Goal: Navigation & Orientation: Find specific page/section

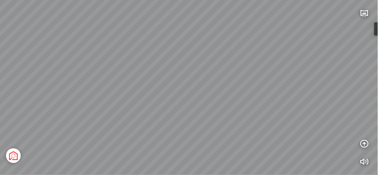
drag, startPoint x: 175, startPoint y: 69, endPoint x: 204, endPoint y: 78, distance: 30.4
click at [262, 67] on div "Tổng thể The Sea [GEOGRAPHIC_DATA] [GEOGRAPHIC_DATA]" at bounding box center [189, 87] width 378 height 175
drag, startPoint x: 144, startPoint y: 77, endPoint x: 206, endPoint y: 78, distance: 62.0
click at [212, 75] on div "Tổng thể The Sea [GEOGRAPHIC_DATA] [GEOGRAPHIC_DATA]" at bounding box center [189, 87] width 378 height 175
drag, startPoint x: 216, startPoint y: 76, endPoint x: 138, endPoint y: 101, distance: 81.7
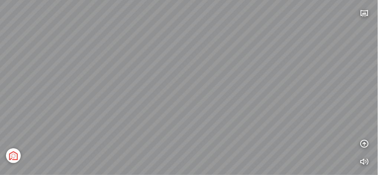
click at [138, 101] on div "Tổng thể The Sea [GEOGRAPHIC_DATA] [GEOGRAPHIC_DATA]" at bounding box center [189, 87] width 378 height 175
drag, startPoint x: 152, startPoint y: 112, endPoint x: 194, endPoint y: 90, distance: 47.0
click at [194, 90] on div "Tổng thể The Sea [GEOGRAPHIC_DATA] [GEOGRAPHIC_DATA]" at bounding box center [189, 87] width 378 height 175
drag, startPoint x: 197, startPoint y: 109, endPoint x: 175, endPoint y: 122, distance: 25.3
click at [173, 123] on div "Tổng thể The Sea [GEOGRAPHIC_DATA] [GEOGRAPHIC_DATA]" at bounding box center [189, 87] width 378 height 175
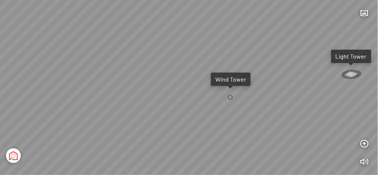
click at [349, 74] on div at bounding box center [351, 74] width 24 height 12
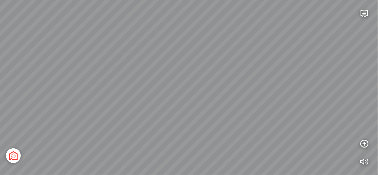
drag, startPoint x: 205, startPoint y: 88, endPoint x: 321, endPoint y: 81, distance: 116.4
click at [318, 81] on div "[GEOGRAPHIC_DATA] [GEOGRAPHIC_DATA] The [GEOGRAPHIC_DATA]" at bounding box center [189, 87] width 378 height 175
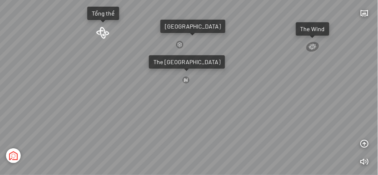
drag, startPoint x: 175, startPoint y: 85, endPoint x: 203, endPoint y: 100, distance: 31.7
click at [219, 96] on div "[GEOGRAPHIC_DATA] [GEOGRAPHIC_DATA] The [GEOGRAPHIC_DATA] The Wind Tổng thể" at bounding box center [189, 87] width 378 height 175
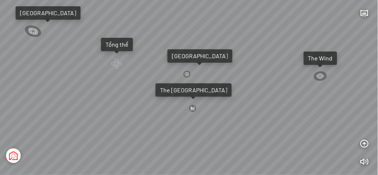
drag, startPoint x: 135, startPoint y: 68, endPoint x: 137, endPoint y: 93, distance: 25.3
click at [137, 93] on div "[GEOGRAPHIC_DATA] [GEOGRAPHIC_DATA] The [GEOGRAPHIC_DATA] The Wind Tổng thể" at bounding box center [189, 87] width 378 height 175
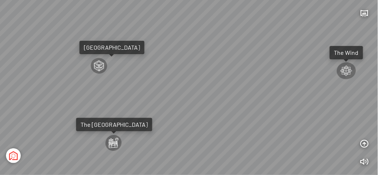
drag, startPoint x: 206, startPoint y: 85, endPoint x: 69, endPoint y: 111, distance: 139.7
click at [68, 111] on div "[GEOGRAPHIC_DATA] [GEOGRAPHIC_DATA] The [GEOGRAPHIC_DATA] The Wind Tổng thể" at bounding box center [189, 87] width 378 height 175
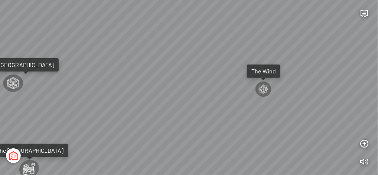
click at [265, 88] on div at bounding box center [263, 89] width 17 height 16
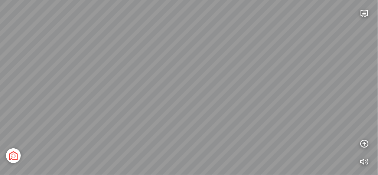
drag, startPoint x: 214, startPoint y: 89, endPoint x: 243, endPoint y: 89, distance: 29.7
click at [250, 87] on div at bounding box center [189, 87] width 378 height 175
drag, startPoint x: 138, startPoint y: 100, endPoint x: 166, endPoint y: 98, distance: 27.6
click at [233, 98] on div "[GEOGRAPHIC_DATA] [GEOGRAPHIC_DATA] [GEOGRAPHIC_DATA] The [GEOGRAPHIC_DATA] Tổn…" at bounding box center [189, 87] width 378 height 175
drag, startPoint x: 141, startPoint y: 94, endPoint x: 228, endPoint y: 117, distance: 89.7
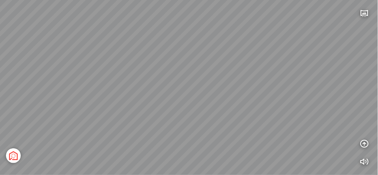
click at [228, 117] on div "[GEOGRAPHIC_DATA] [GEOGRAPHIC_DATA] [GEOGRAPHIC_DATA] The [GEOGRAPHIC_DATA] Tổn…" at bounding box center [189, 87] width 378 height 175
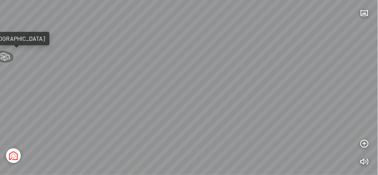
click at [146, 104] on div "[GEOGRAPHIC_DATA] [GEOGRAPHIC_DATA] [GEOGRAPHIC_DATA] The [GEOGRAPHIC_DATA] Tổn…" at bounding box center [189, 87] width 378 height 175
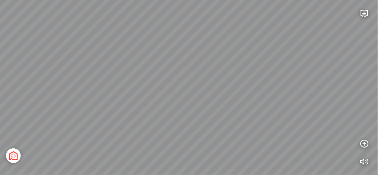
drag, startPoint x: 27, startPoint y: 82, endPoint x: 164, endPoint y: 115, distance: 140.3
click at [171, 118] on div "[GEOGRAPHIC_DATA] [GEOGRAPHIC_DATA] [GEOGRAPHIC_DATA] The [GEOGRAPHIC_DATA] Tổn…" at bounding box center [189, 87] width 378 height 175
drag, startPoint x: 99, startPoint y: 127, endPoint x: 150, endPoint y: 68, distance: 77.4
click at [153, 63] on div "[GEOGRAPHIC_DATA] [GEOGRAPHIC_DATA] [GEOGRAPHIC_DATA] The [GEOGRAPHIC_DATA] Tổn…" at bounding box center [189, 87] width 378 height 175
drag, startPoint x: 129, startPoint y: 76, endPoint x: 282, endPoint y: 143, distance: 167.3
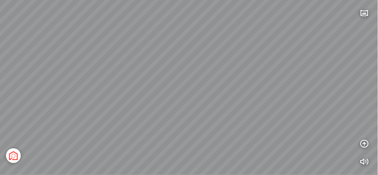
click at [282, 143] on div "[GEOGRAPHIC_DATA] [GEOGRAPHIC_DATA] [GEOGRAPHIC_DATA] The [GEOGRAPHIC_DATA] Tổn…" at bounding box center [189, 87] width 378 height 175
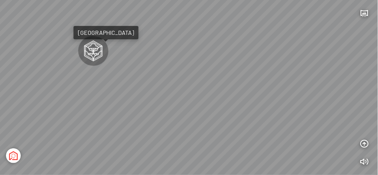
drag, startPoint x: 138, startPoint y: 76, endPoint x: 199, endPoint y: 91, distance: 63.1
click at [203, 95] on div "[GEOGRAPHIC_DATA] [GEOGRAPHIC_DATA] [GEOGRAPHIC_DATA] The [GEOGRAPHIC_DATA] Tổn…" at bounding box center [189, 87] width 378 height 175
click at [90, 48] on div at bounding box center [94, 50] width 32 height 31
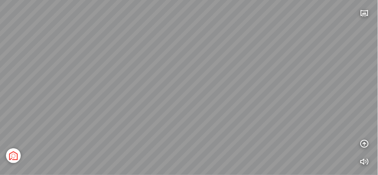
drag, startPoint x: 116, startPoint y: 92, endPoint x: 222, endPoint y: 98, distance: 105.9
click at [268, 97] on div at bounding box center [189, 87] width 378 height 175
drag, startPoint x: 110, startPoint y: 92, endPoint x: 167, endPoint y: 91, distance: 57.2
click at [151, 91] on div "Tổng thể The Sea [GEOGRAPHIC_DATA] [GEOGRAPHIC_DATA]" at bounding box center [189, 87] width 378 height 175
drag, startPoint x: 201, startPoint y: 75, endPoint x: 182, endPoint y: 93, distance: 26.5
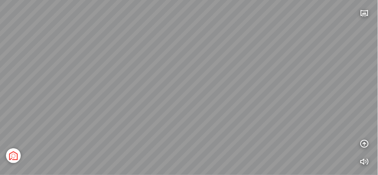
click at [182, 93] on div "Tổng thể The Sea [GEOGRAPHIC_DATA] [GEOGRAPHIC_DATA]" at bounding box center [189, 87] width 378 height 175
